Goal: Find specific page/section: Find specific page/section

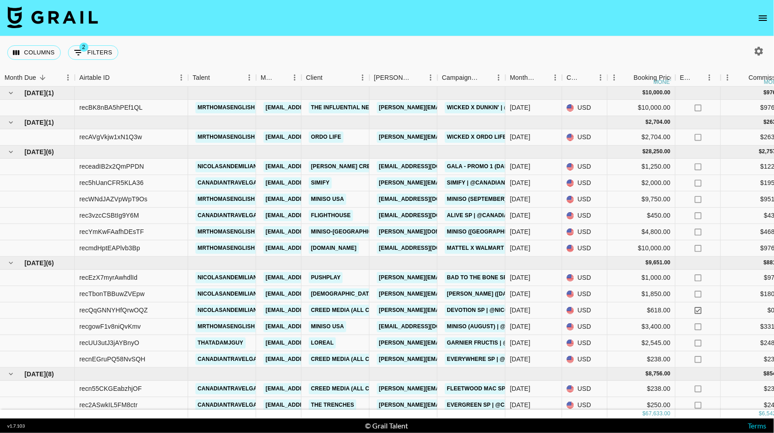
click at [762, 14] on icon "open drawer" at bounding box center [763, 18] width 11 height 11
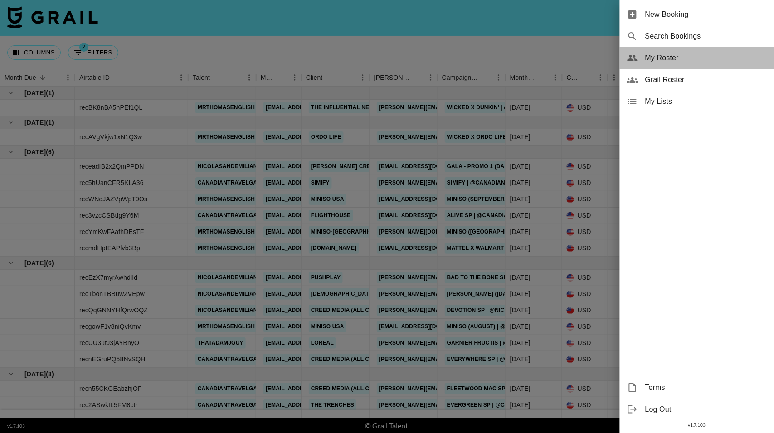
click at [659, 60] on span "My Roster" at bounding box center [705, 58] width 121 height 11
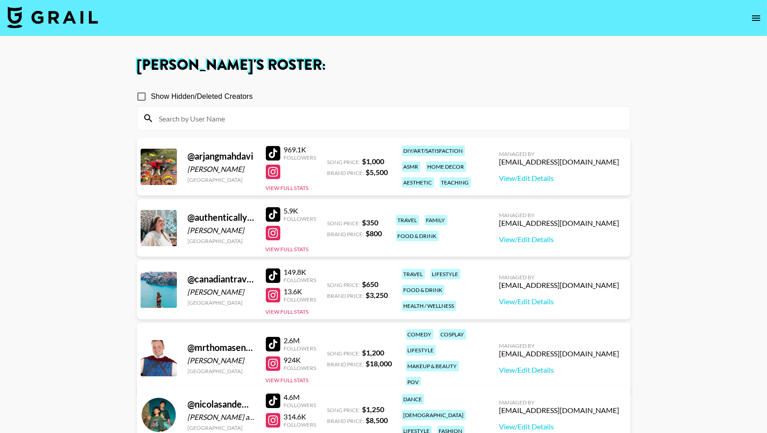
click at [754, 14] on icon "open drawer" at bounding box center [755, 18] width 11 height 11
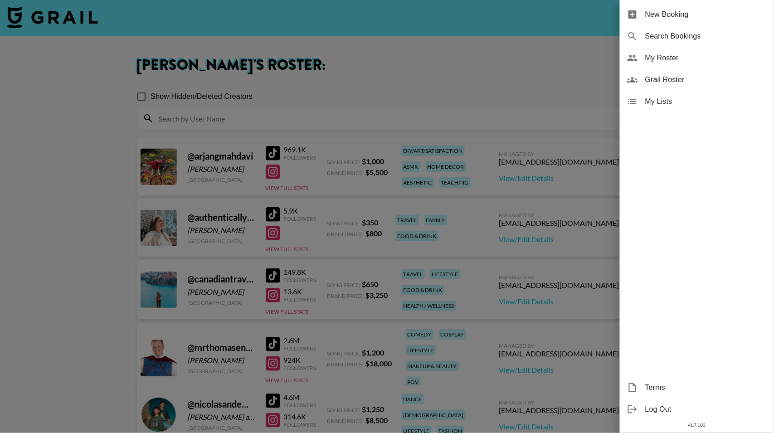
click at [688, 81] on span "Grail Roster" at bounding box center [705, 79] width 121 height 11
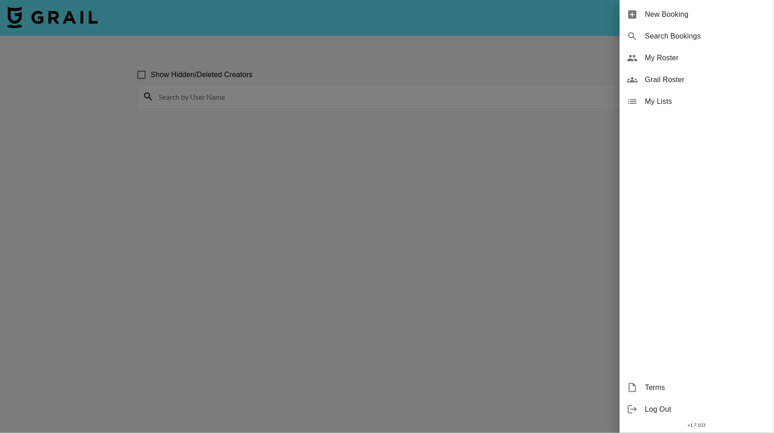
click at [260, 100] on div at bounding box center [387, 216] width 774 height 433
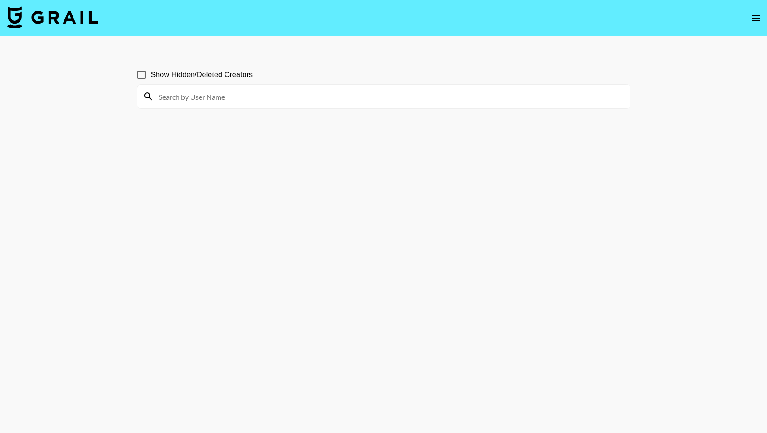
click at [217, 98] on input at bounding box center [389, 96] width 471 height 15
type input "[PERSON_NAME]"
